Goal: Task Accomplishment & Management: Manage account settings

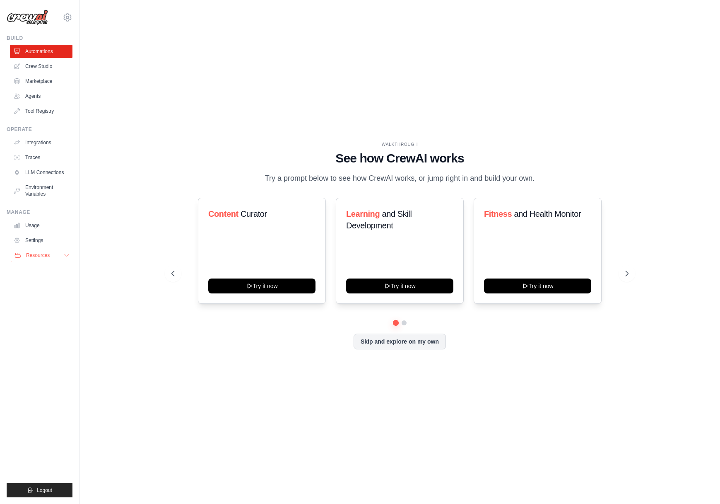
click at [53, 252] on button "Resources" at bounding box center [42, 255] width 63 height 13
click at [253, 229] on div "Content Curator Try it now" at bounding box center [262, 251] width 128 height 106
drag, startPoint x: 627, startPoint y: 274, endPoint x: 622, endPoint y: 274, distance: 5.8
click at [627, 274] on icon at bounding box center [628, 273] width 8 height 8
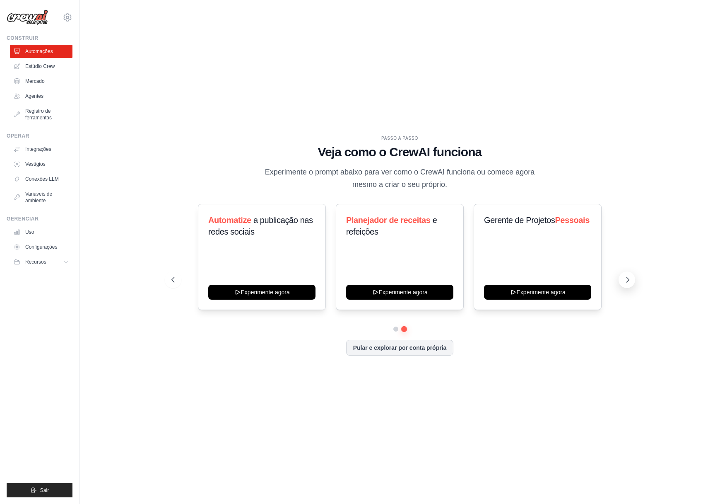
click at [627, 280] on icon at bounding box center [628, 279] width 8 height 8
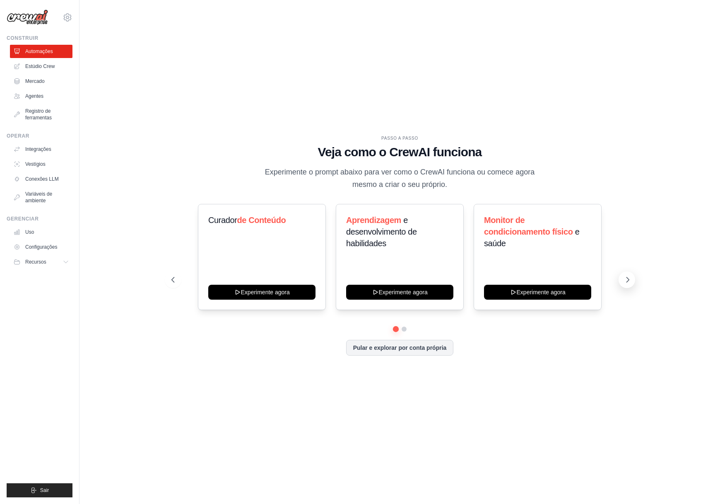
click at [626, 282] on icon at bounding box center [628, 279] width 8 height 8
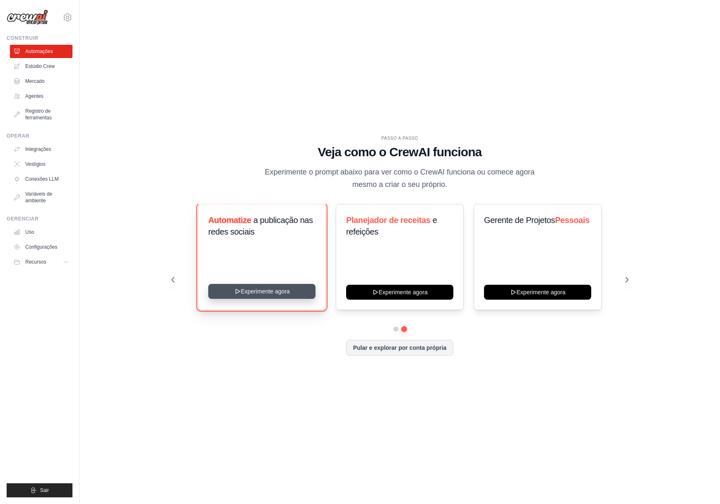
click at [285, 292] on button "Experimente agora" at bounding box center [261, 291] width 107 height 15
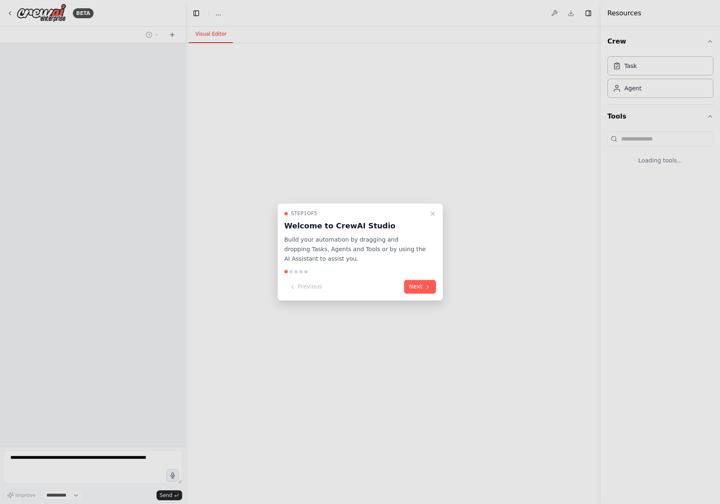
select select "****"
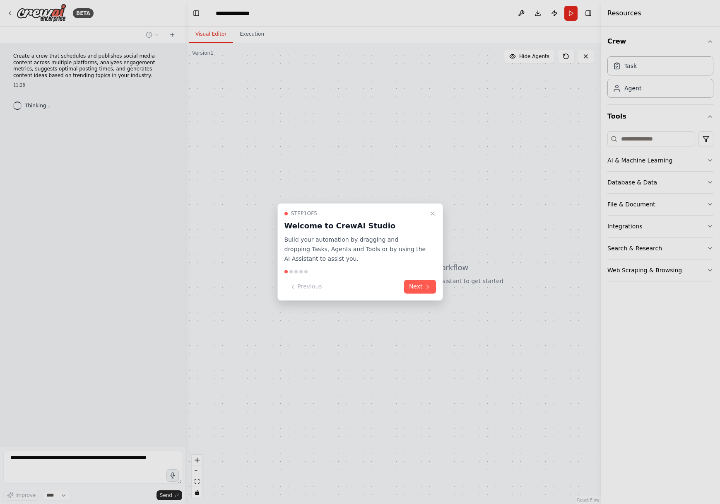
click at [424, 286] on button "Next" at bounding box center [420, 287] width 32 height 14
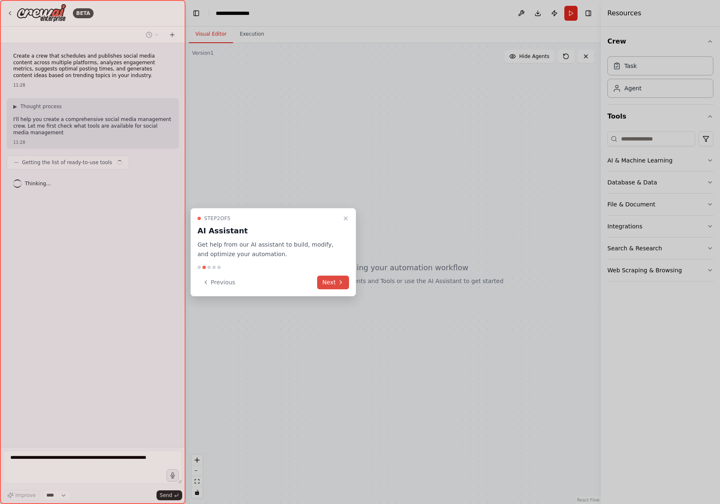
click at [337, 279] on button "Next" at bounding box center [333, 282] width 32 height 14
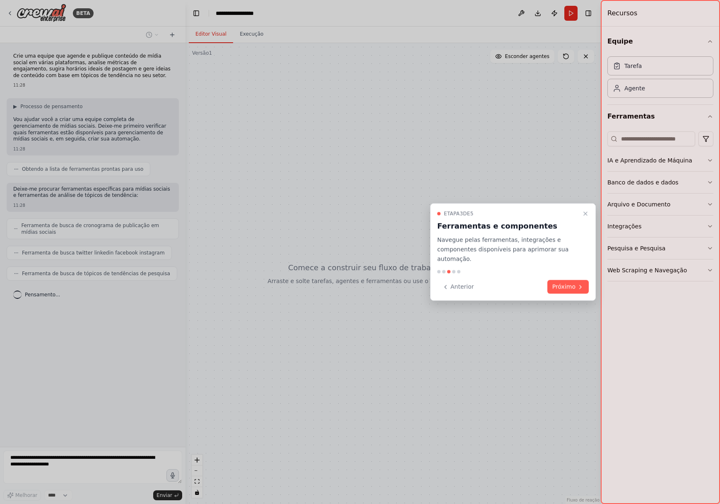
click at [580, 282] on button "Próximo" at bounding box center [568, 287] width 41 height 14
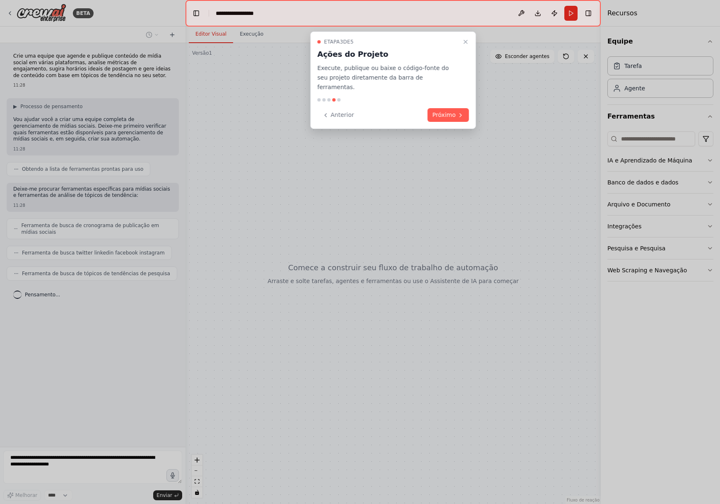
click at [463, 44] on icon "Passo a passo detalhado" at bounding box center [466, 42] width 7 height 7
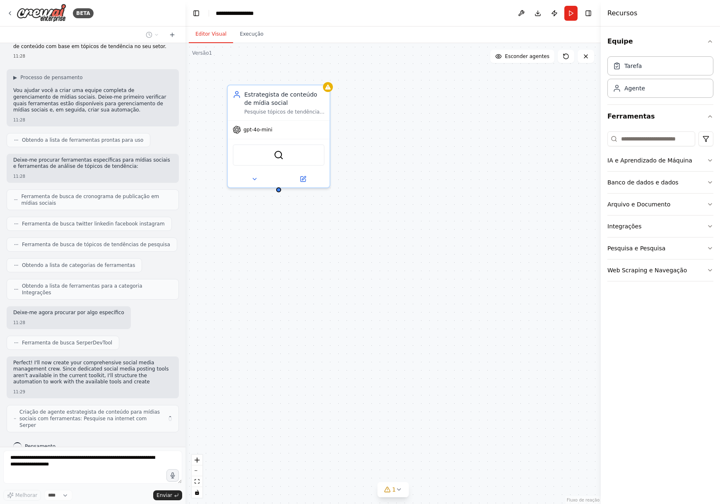
scroll to position [35, 0]
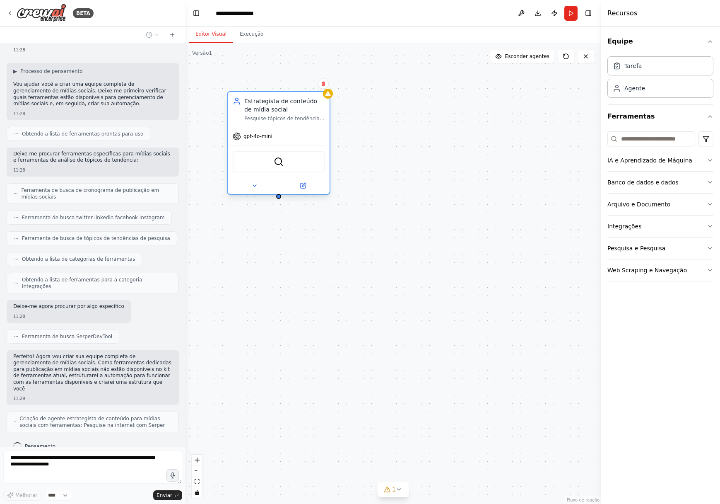
drag, startPoint x: 271, startPoint y: 98, endPoint x: 271, endPoint y: 104, distance: 5.4
click at [270, 104] on font "Estrategista de conteúdo de mídia social" at bounding box center [280, 105] width 73 height 15
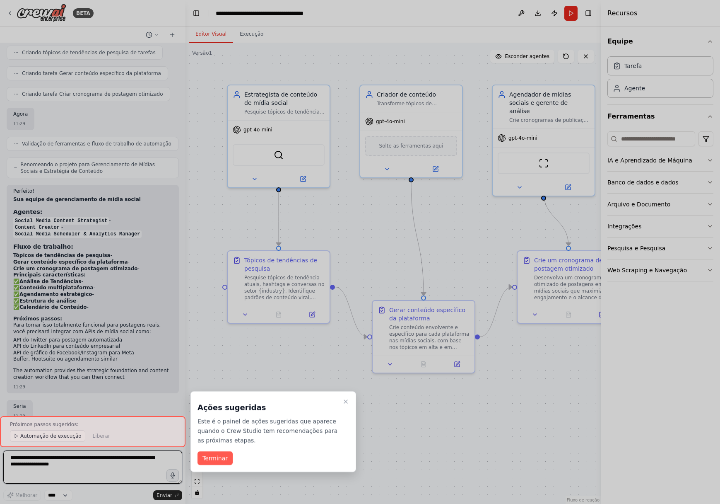
scroll to position [512, 0]
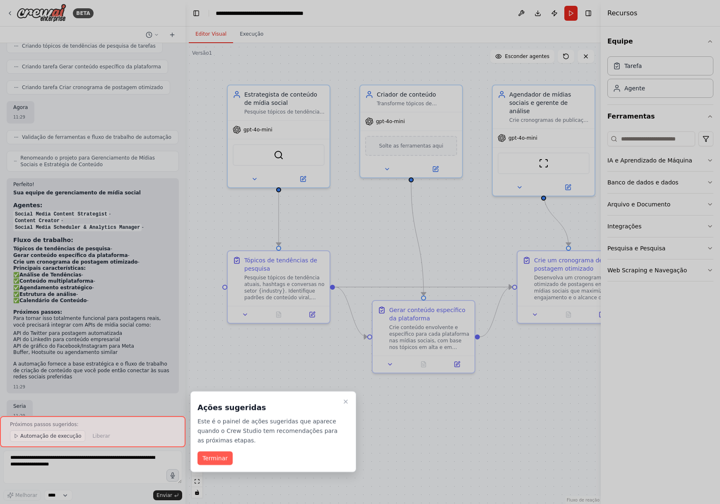
click at [346, 410] on div "Ações sugeridas Este é o painel de ações sugeridas que aparece quando o Crew St…" at bounding box center [274, 421] width 152 height 46
click at [350, 397] on button "Passo a passo detalhado" at bounding box center [346, 401] width 10 height 10
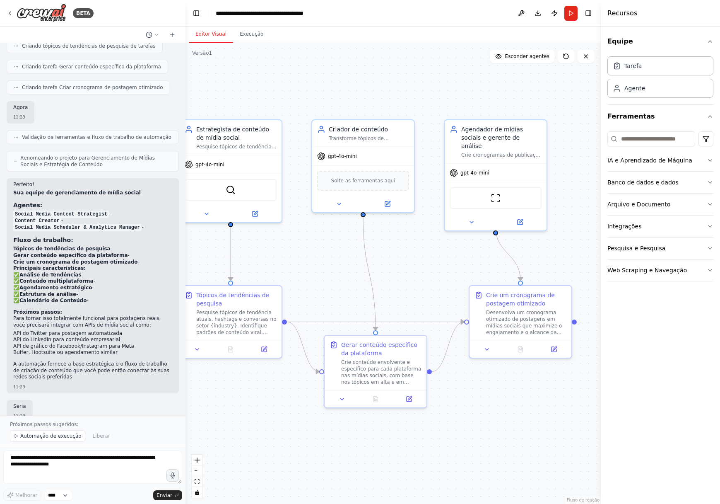
drag, startPoint x: 425, startPoint y: 203, endPoint x: 382, endPoint y: 224, distance: 47.8
click at [383, 224] on div ".deletable-edge-delete-btn { width: 20px; height: 20px; border: 0px solid #ffff…" at bounding box center [393, 273] width 415 height 461
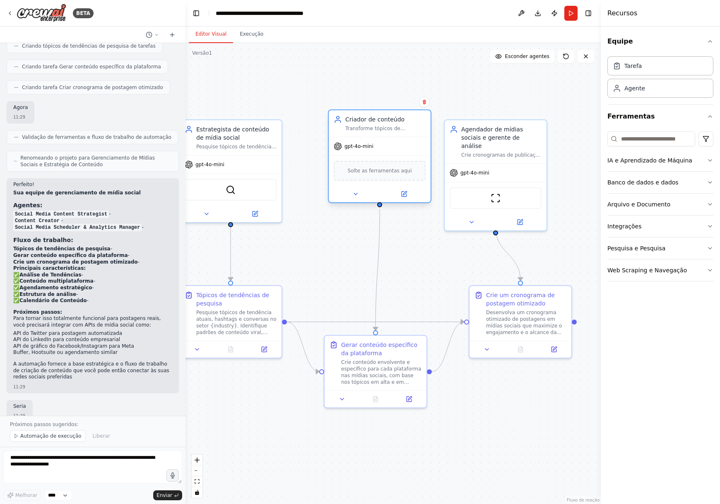
drag, startPoint x: 337, startPoint y: 135, endPoint x: 352, endPoint y: 123, distance: 18.8
click at [358, 124] on div "Criador de conteúdo Transforme tópicos de tendência e insights estratégicos em …" at bounding box center [385, 123] width 80 height 17
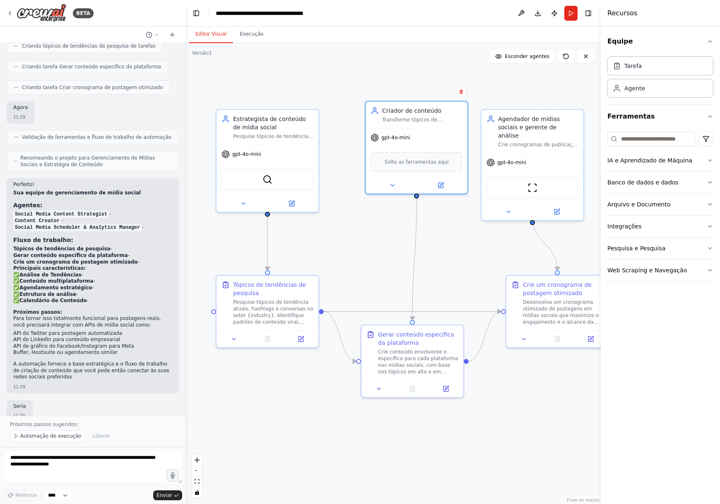
click at [318, 93] on div ".deletable-edge-delete-btn { width: 20px; height: 20px; border: 0px solid #ffff…" at bounding box center [393, 273] width 415 height 461
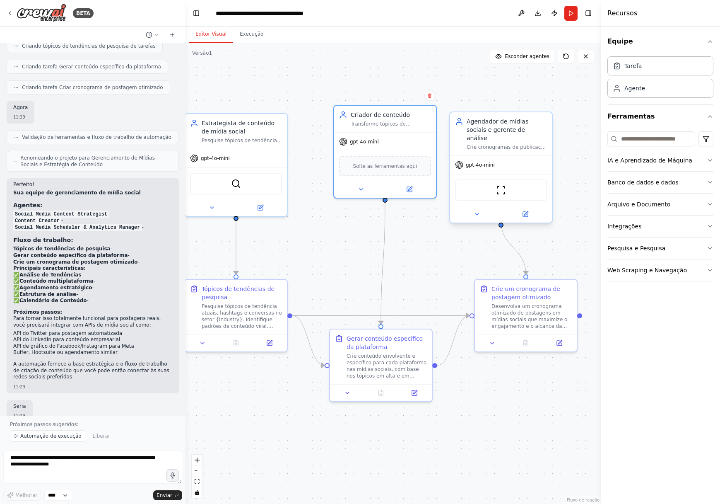
click at [509, 164] on div "gpt-4o-mini" at bounding box center [501, 165] width 102 height 18
click at [501, 185] on img at bounding box center [501, 190] width 10 height 10
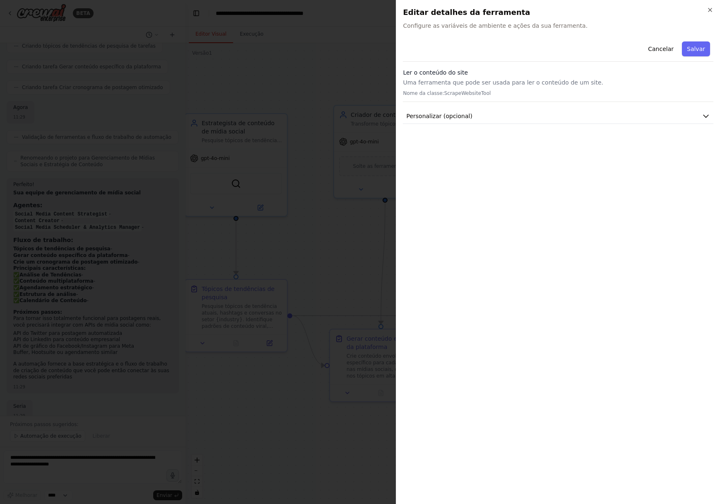
drag, startPoint x: 712, startPoint y: 10, endPoint x: 708, endPoint y: 14, distance: 6.2
click at [712, 10] on icon "button" at bounding box center [710, 10] width 7 height 7
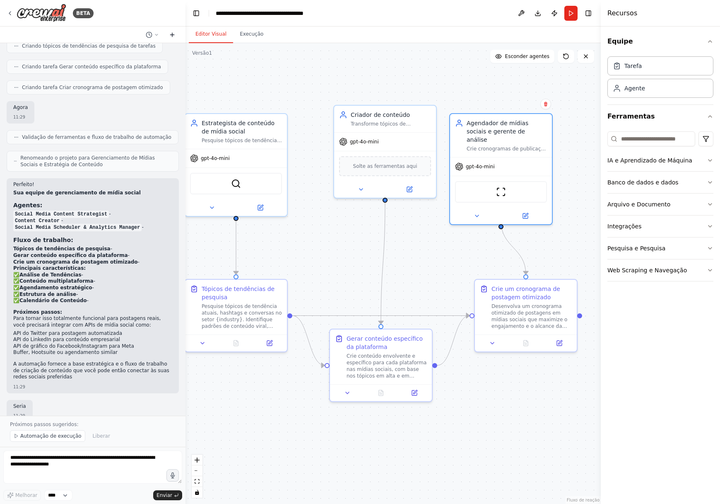
click at [170, 35] on icon at bounding box center [172, 34] width 7 height 7
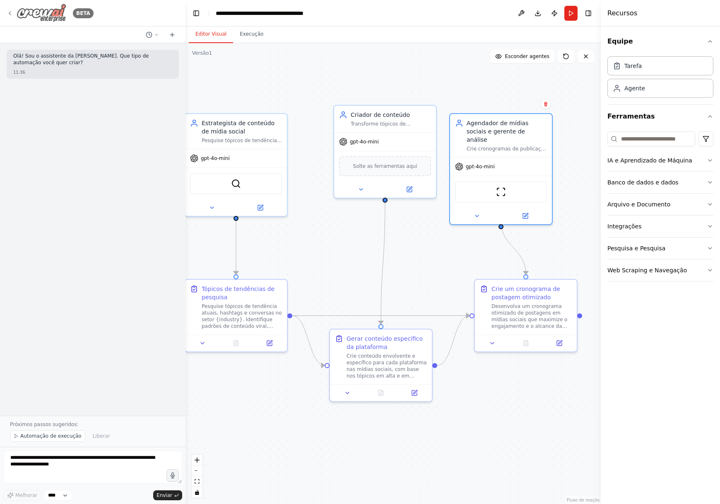
click at [10, 12] on icon at bounding box center [10, 13] width 2 height 3
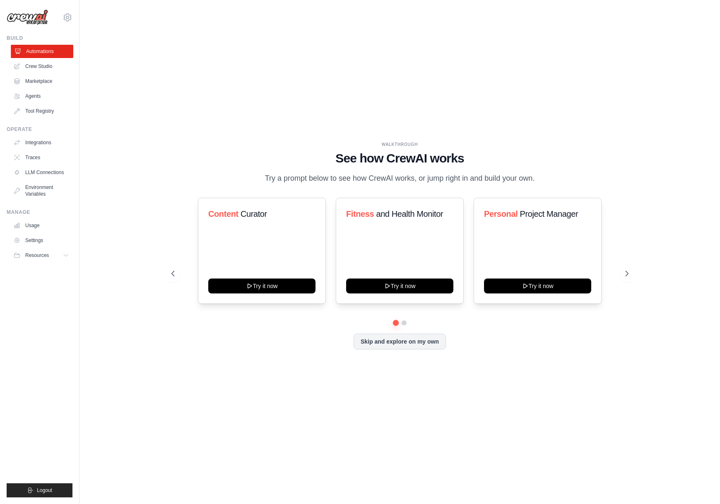
click at [29, 49] on link "Automations" at bounding box center [42, 51] width 63 height 13
click at [39, 68] on link "Crew Studio" at bounding box center [42, 66] width 63 height 13
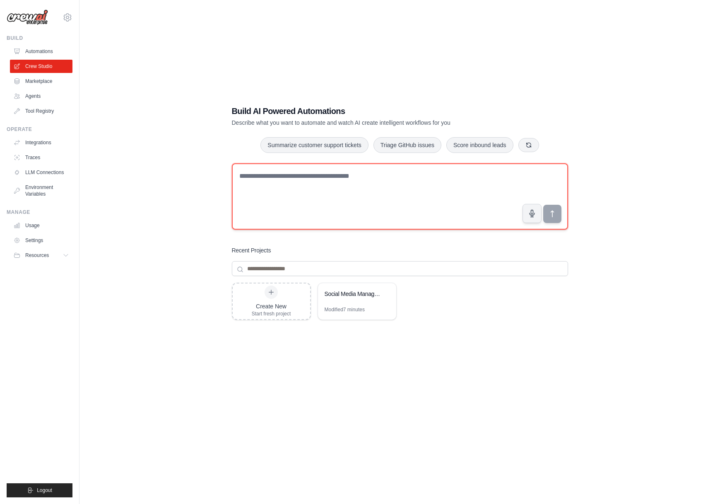
click at [282, 200] on textarea at bounding box center [400, 196] width 336 height 66
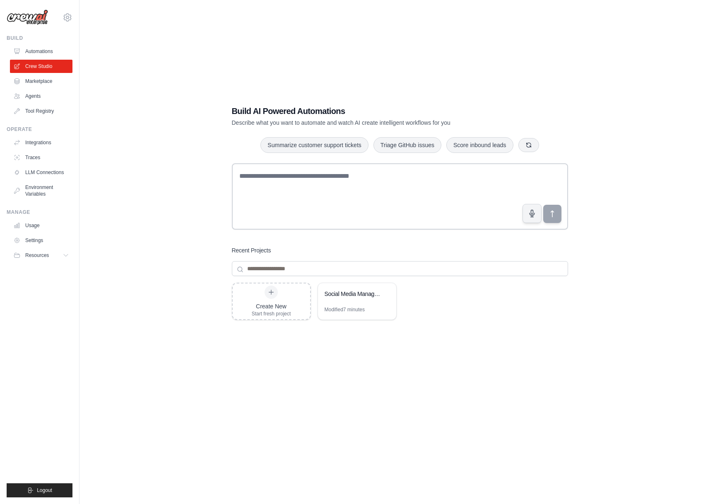
click at [73, 18] on div "wor000@gmail.com Settings Build Automations Crew Studio Marketplace Blog" at bounding box center [40, 252] width 80 height 504
click at [68, 18] on icon at bounding box center [68, 17] width 10 height 10
click at [69, 58] on link "Settings" at bounding box center [67, 55] width 73 height 15
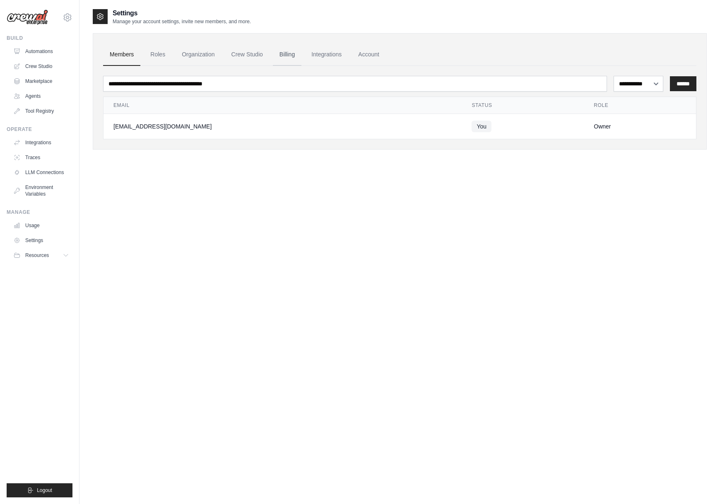
click at [286, 54] on link "Billing" at bounding box center [287, 54] width 29 height 22
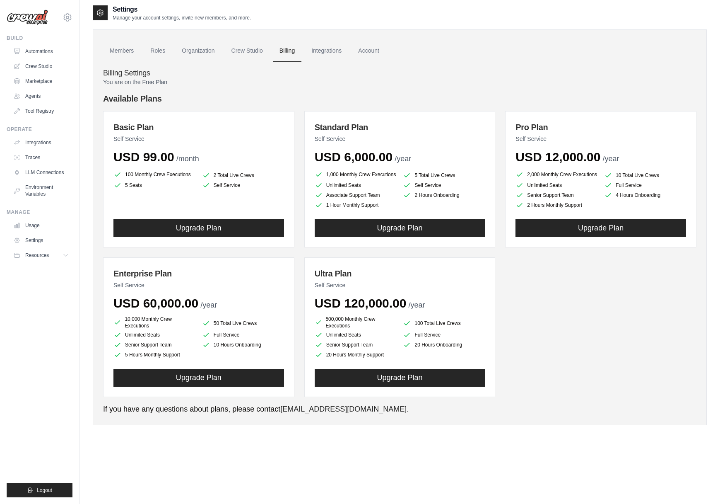
scroll to position [17, 0]
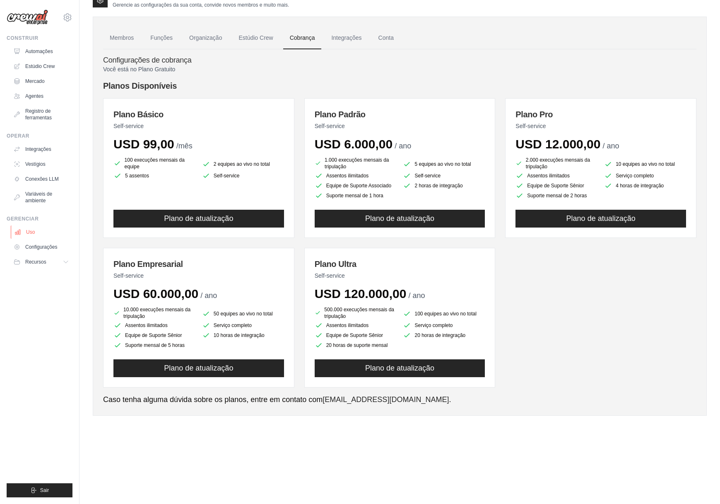
click at [48, 232] on link "Uso" at bounding box center [42, 231] width 63 height 13
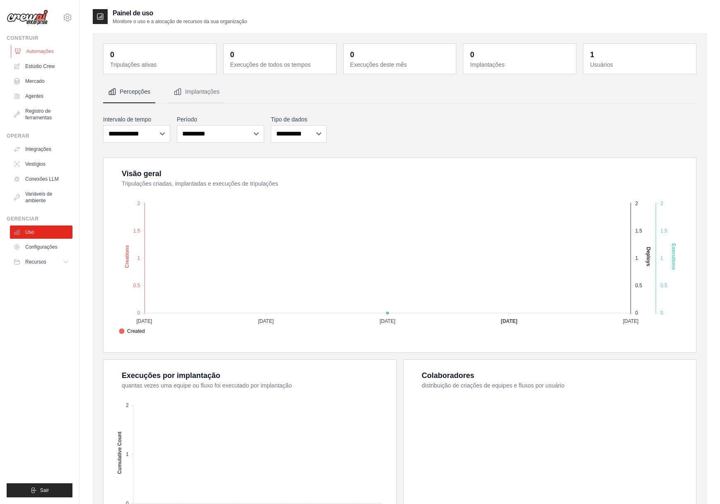
click at [40, 53] on font "Automações" at bounding box center [40, 51] width 28 height 6
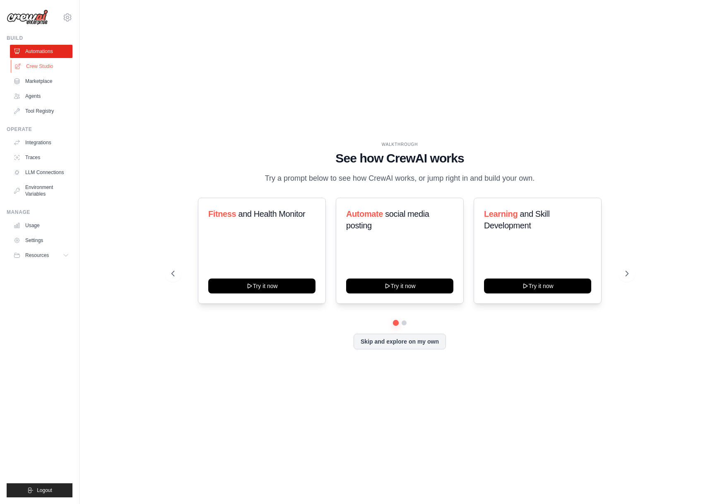
click at [58, 65] on link "Crew Studio" at bounding box center [42, 66] width 63 height 13
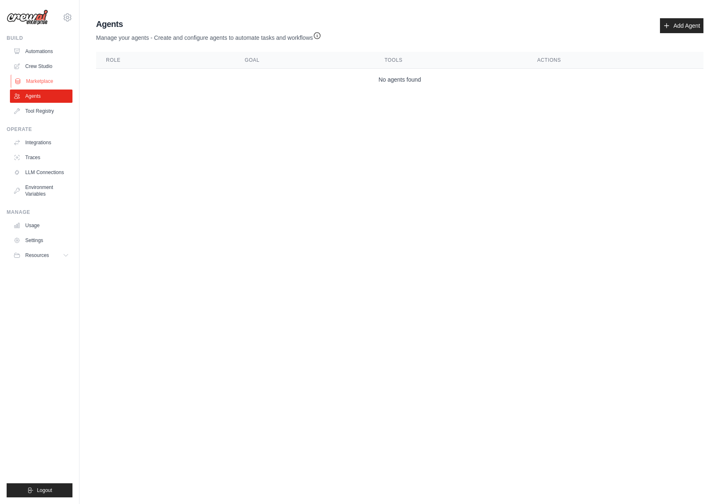
click at [48, 78] on link "Marketplace" at bounding box center [42, 81] width 63 height 13
